Goal: Information Seeking & Learning: Find specific page/section

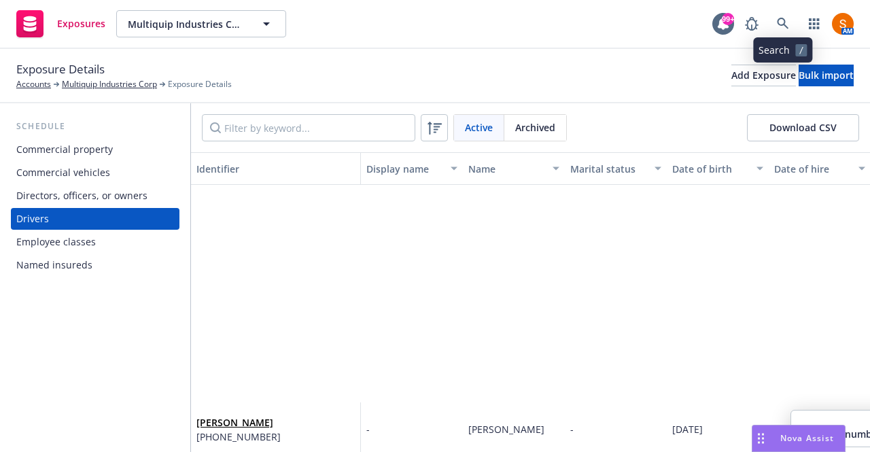
scroll to position [293, 80]
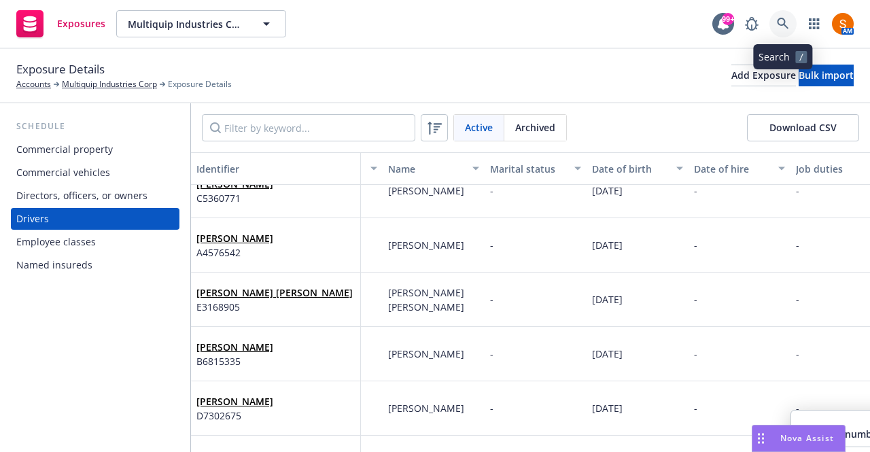
click at [786, 29] on icon at bounding box center [783, 24] width 12 height 12
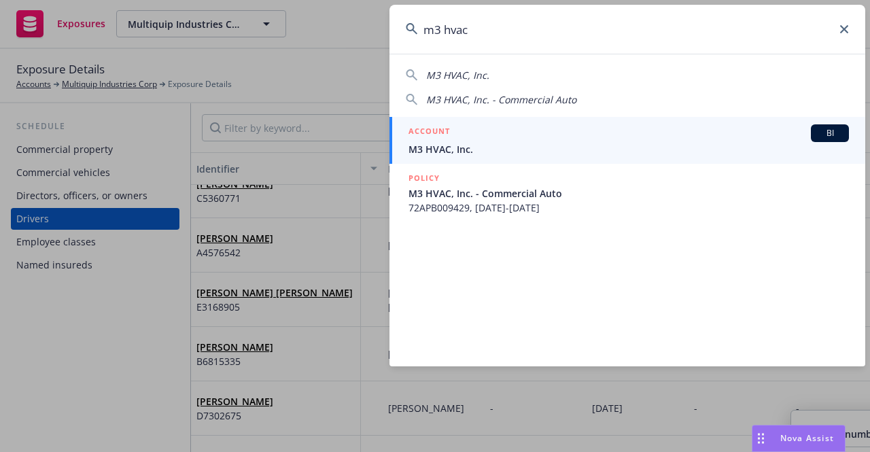
type input "m3 hvac"
click at [586, 139] on div "ACCOUNT BI" at bounding box center [628, 133] width 440 height 18
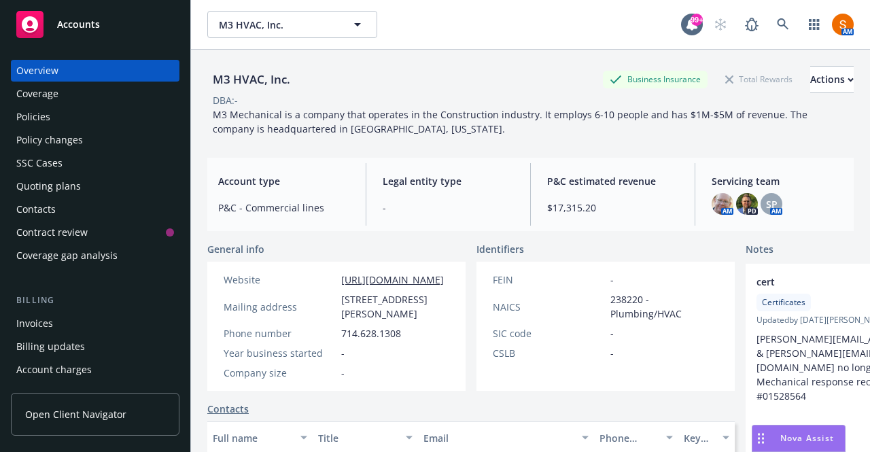
click at [91, 121] on div "Policies" at bounding box center [95, 117] width 158 height 22
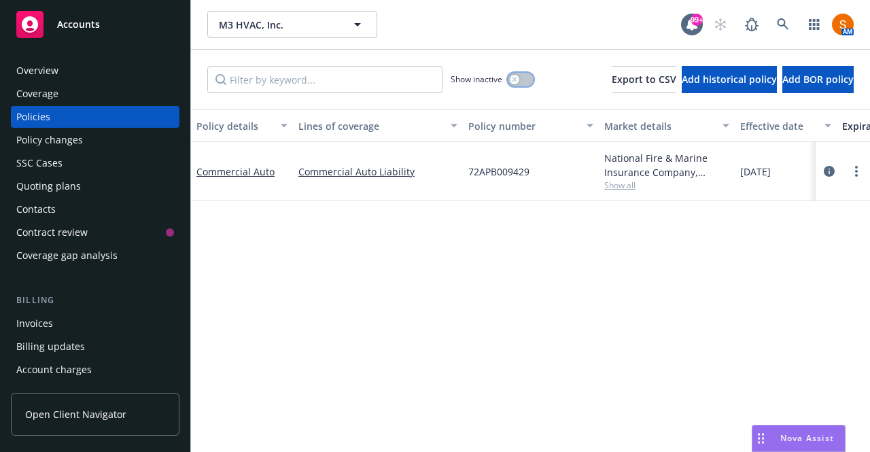
click at [508, 77] on button "button" at bounding box center [521, 80] width 26 height 14
click at [508, 84] on button "button" at bounding box center [521, 80] width 26 height 14
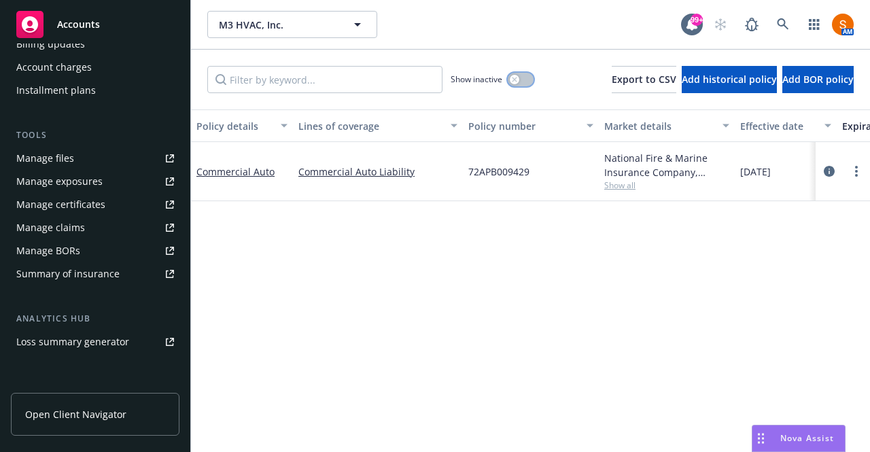
scroll to position [324, 0]
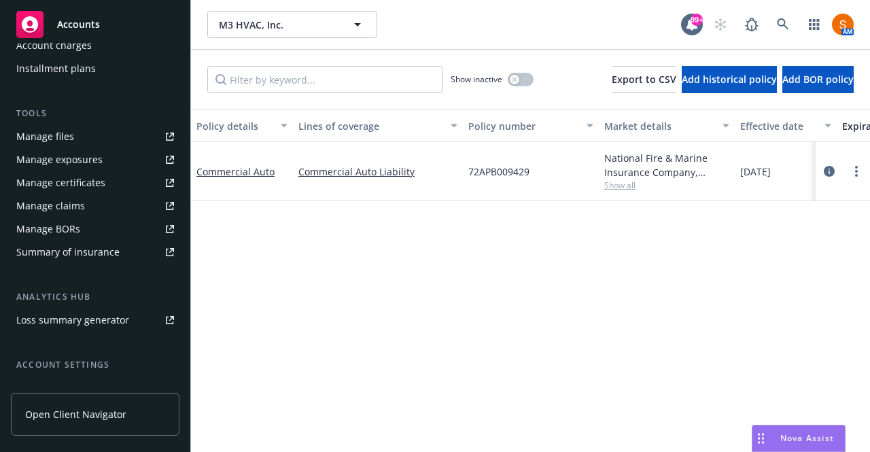
click at [80, 141] on link "Manage files" at bounding box center [95, 137] width 169 height 22
click at [831, 170] on icon "circleInformation" at bounding box center [829, 171] width 11 height 11
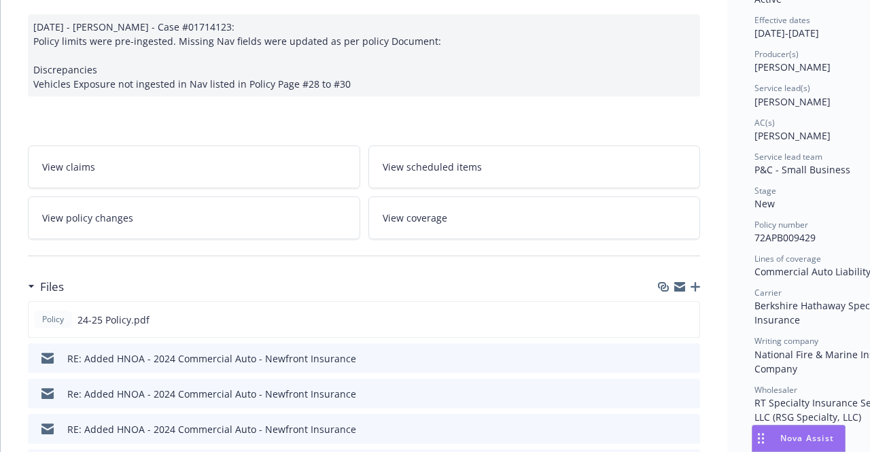
scroll to position [132, 0]
click at [686, 317] on icon "preview file" at bounding box center [686, 318] width 12 height 10
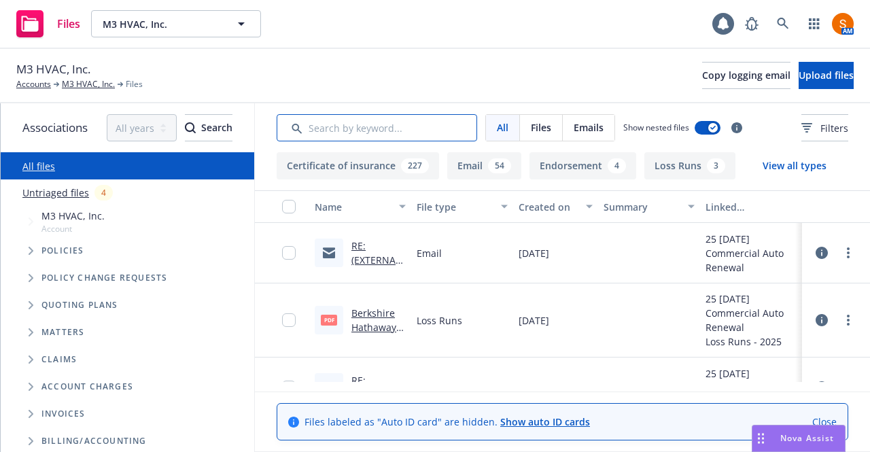
click at [394, 134] on input "Search by keyword..." at bounding box center [377, 127] width 201 height 27
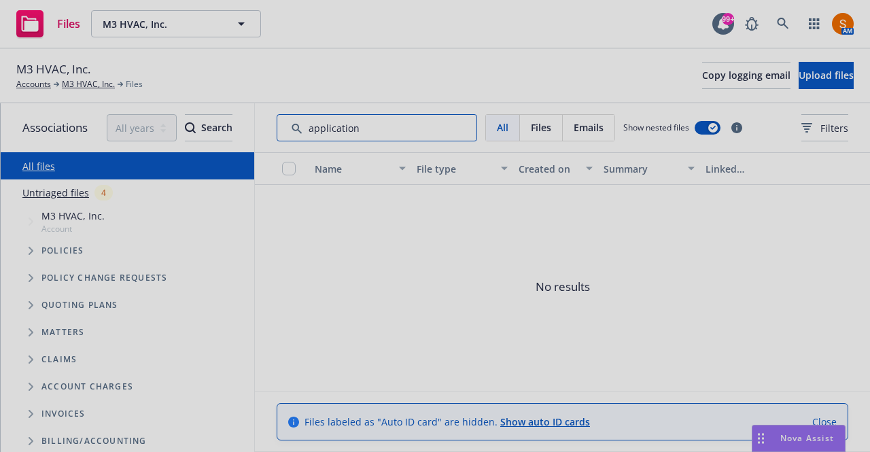
type input "application"
